Goal: Task Accomplishment & Management: Complete application form

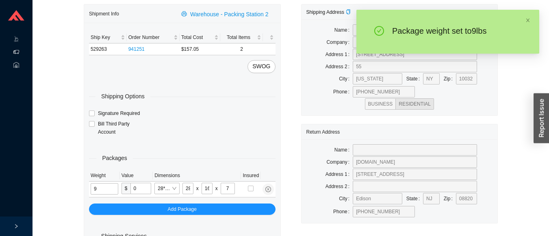
scroll to position [49, 0]
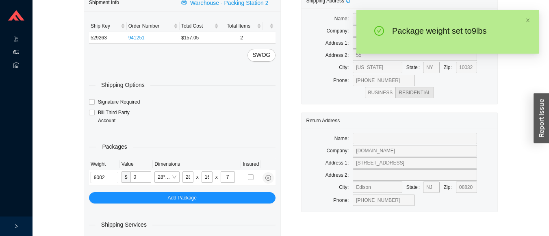
type input "9"
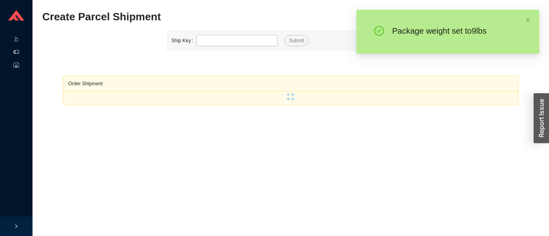
scroll to position [11, 0]
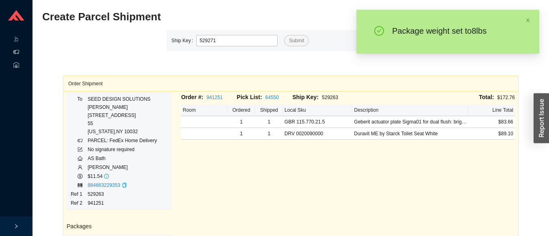
type input "529271"
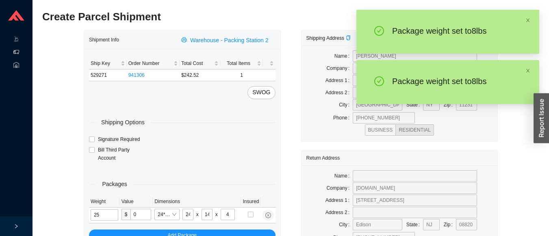
type input "8"
type input "28"
type input "16"
type input "7"
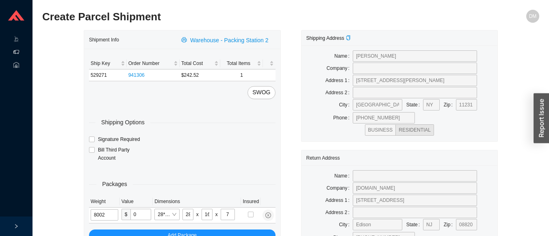
type input "8"
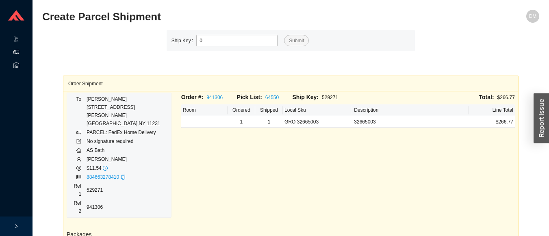
type input "0"
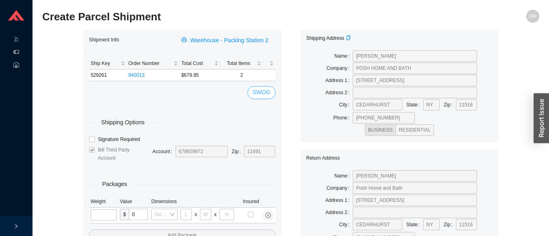
click at [268, 89] on span "SWOG" at bounding box center [261, 92] width 18 height 9
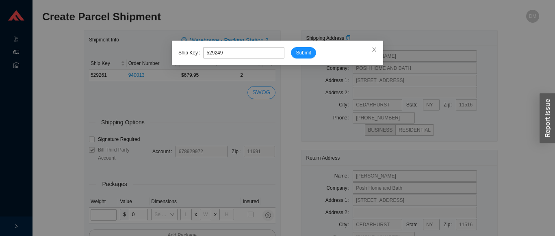
type input "529249"
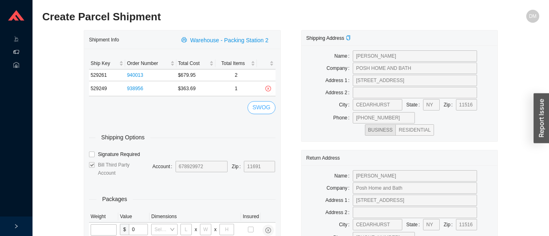
click at [260, 113] on button "SWOG" at bounding box center [261, 107] width 28 height 13
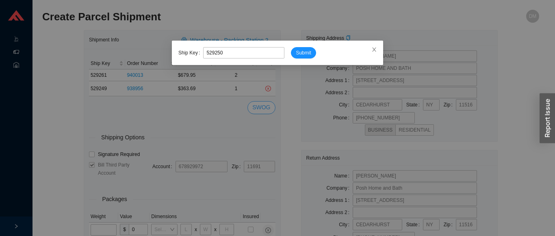
type input "529250"
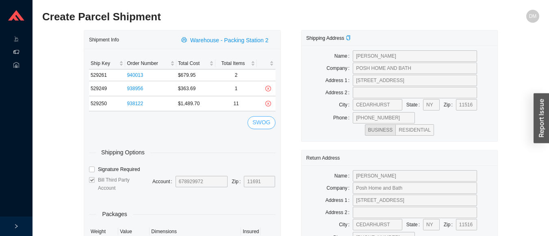
click at [259, 128] on button "SWOG" at bounding box center [261, 122] width 28 height 13
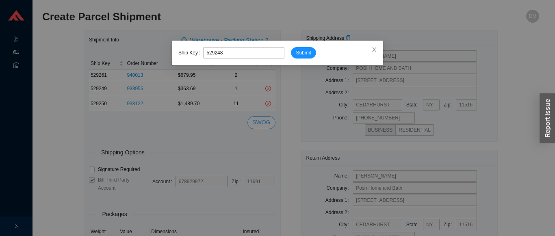
type input "529248"
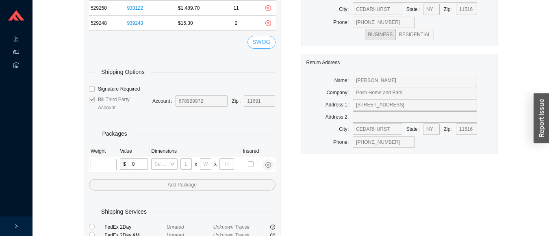
scroll to position [108, 0]
click at [104, 165] on input "tel" at bounding box center [104, 163] width 26 height 11
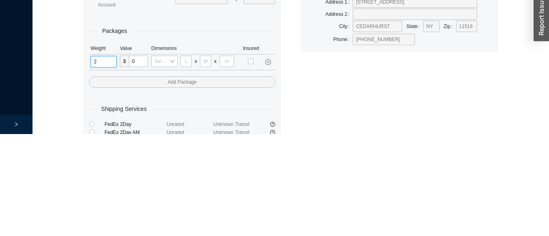
type input "25"
type input "28"
type input "16"
type input "7"
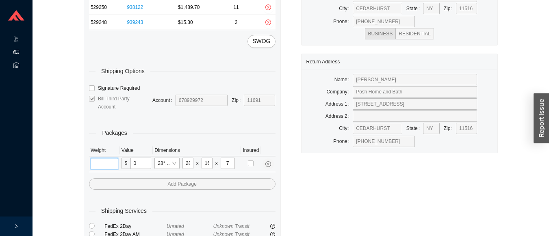
click at [95, 166] on input "tel" at bounding box center [105, 163] width 28 height 11
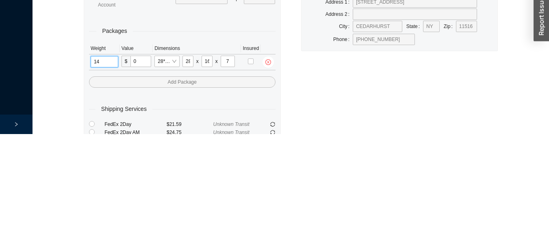
type input "14"
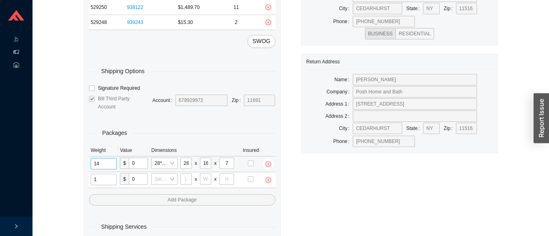
type input "12"
type input "18"
type input "12"
type input "6"
click at [99, 183] on input "tel" at bounding box center [104, 179] width 26 height 11
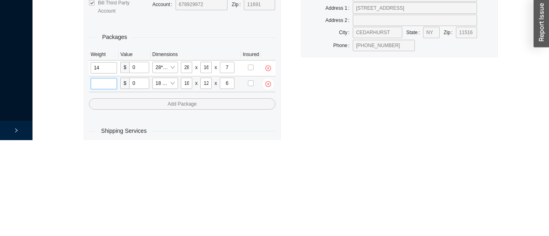
scroll to position [112, 0]
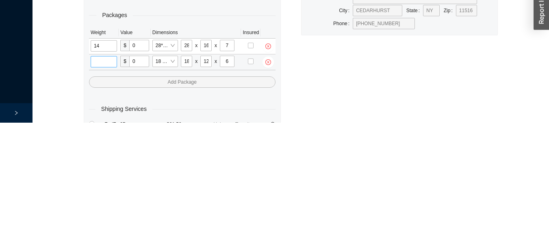
type input "6"
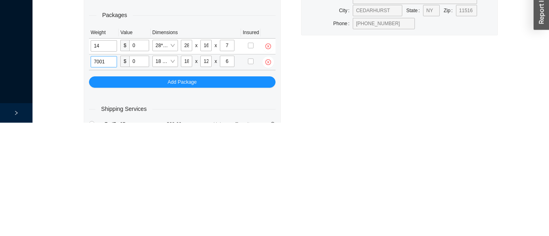
type input "7"
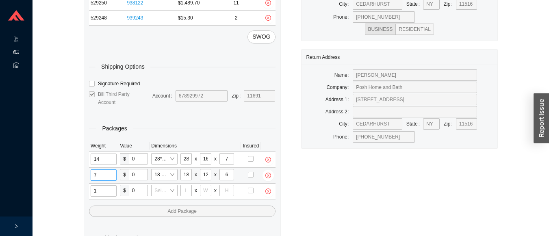
type input "12"
type input "18"
type input "12"
type input "6"
click at [103, 187] on input "tel" at bounding box center [104, 190] width 26 height 11
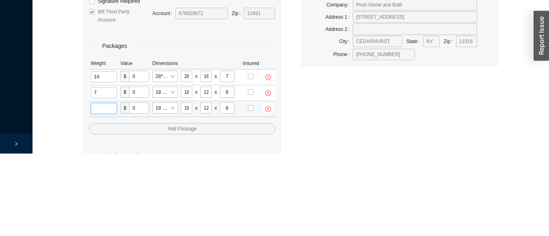
scroll to position [128, 0]
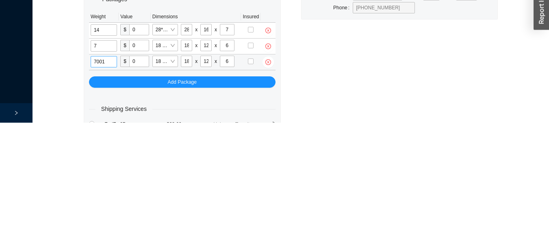
type input "7"
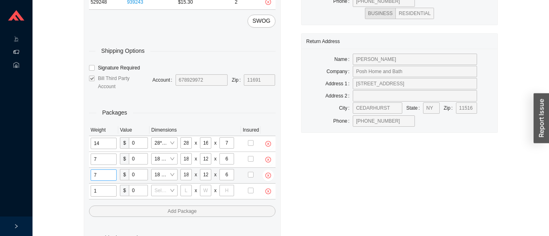
type input "11"
type input "14"
type input "7"
type input "4"
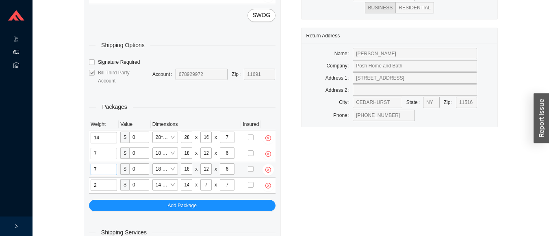
scroll to position [130, 0]
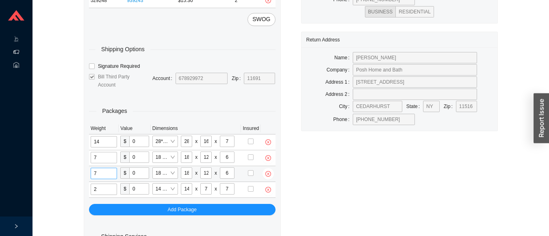
type input "2"
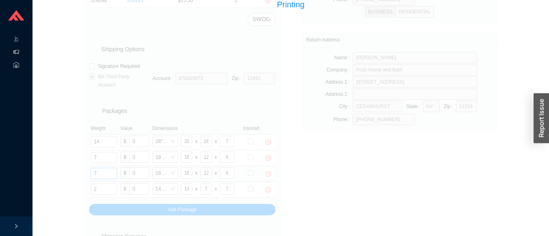
scroll to position [11, 0]
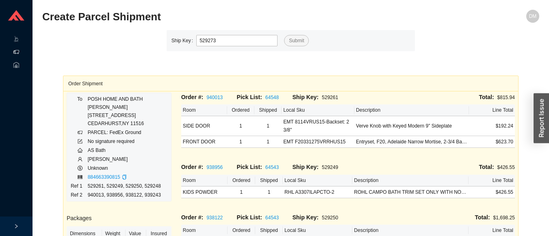
type input "529273"
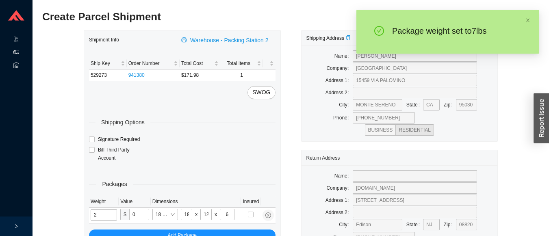
type input "7"
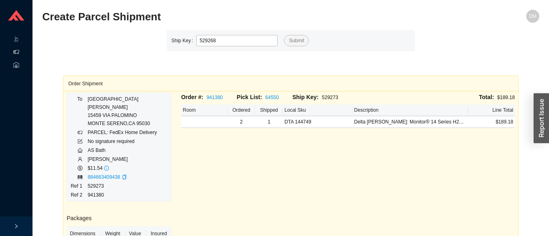
type input "529268"
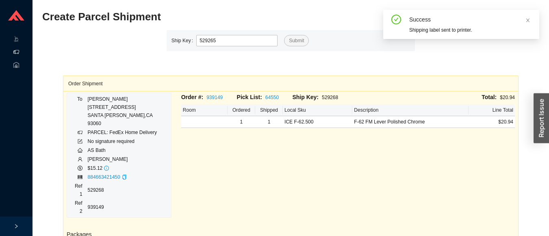
type input "529265"
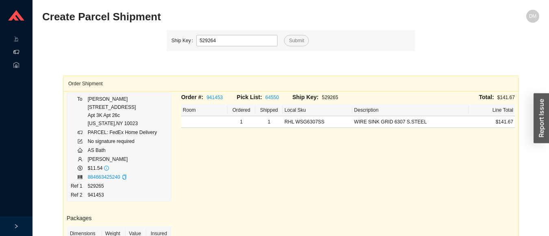
type input "529264"
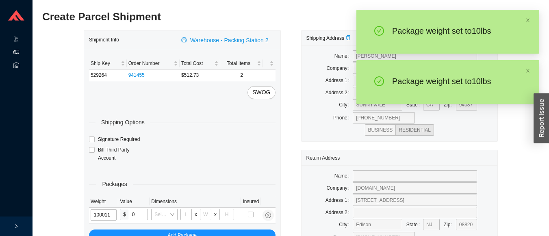
type input "10"
type input "14"
type input "7"
type input "10"
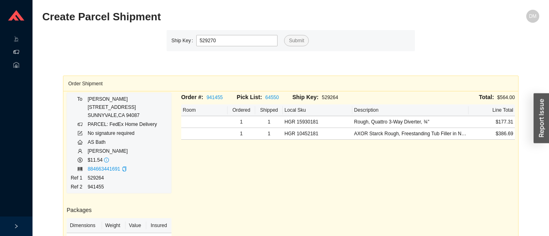
type input "529270"
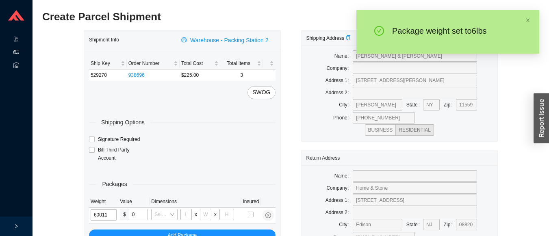
type input "6"
type input "14"
type input "7"
type input "6"
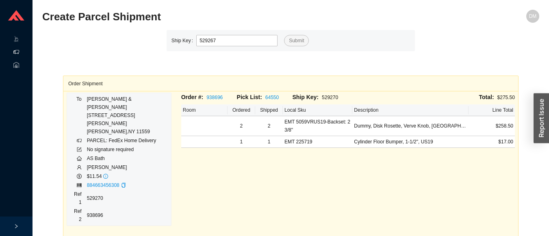
type input "529267"
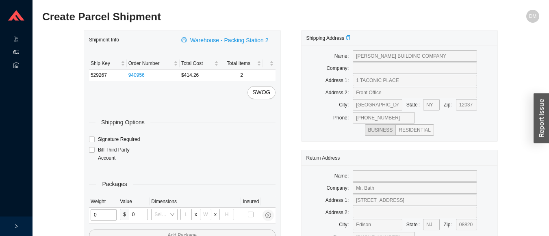
type input "6"
type input "21"
type input "5"
type input "49"
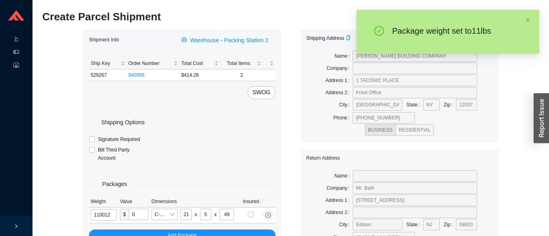
type input "11"
type input "18"
type input "12"
type input "6"
type input "11"
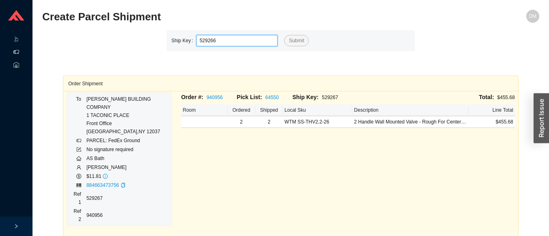
type input "529266"
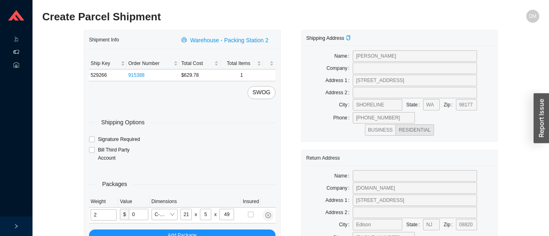
type input "25"
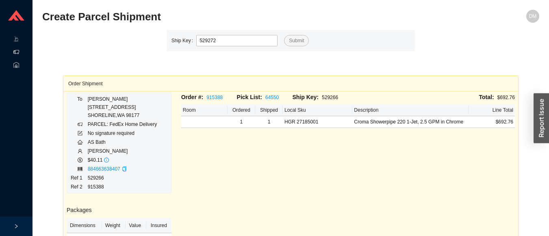
type input "529272"
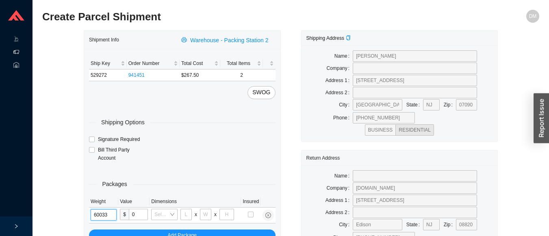
type input "6"
type input "24"
type input "14"
type input "4"
type input "6"
